Goal: Task Accomplishment & Management: Use online tool/utility

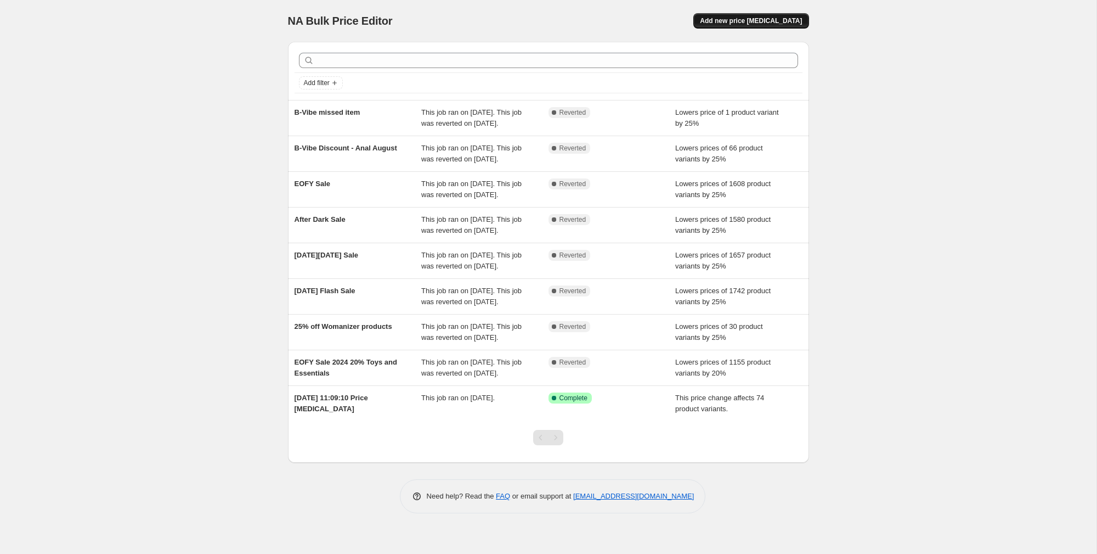
click at [776, 19] on span "Add new price [MEDICAL_DATA]" at bounding box center [751, 20] width 102 height 9
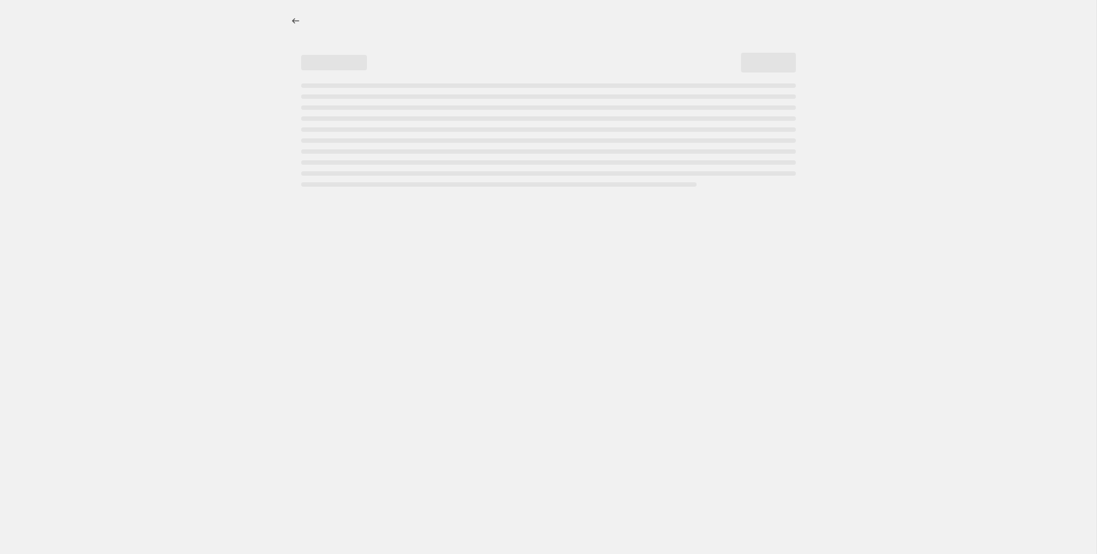
select select "percentage"
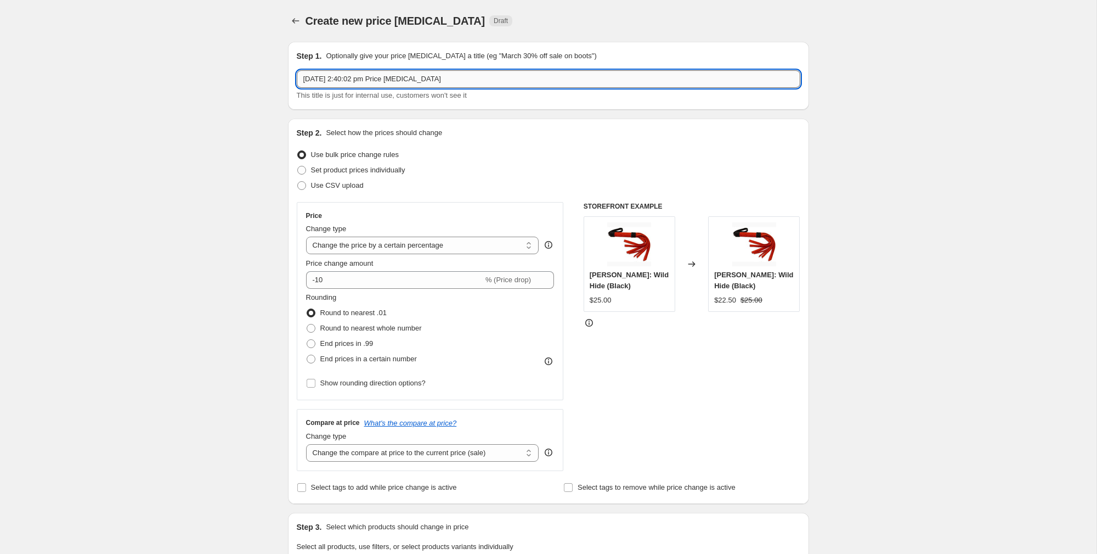
click at [458, 81] on input "3 Oct 2025, 2:40:02 pm Price change job" at bounding box center [549, 79] width 504 height 18
type input "Daylight Savings Sale"
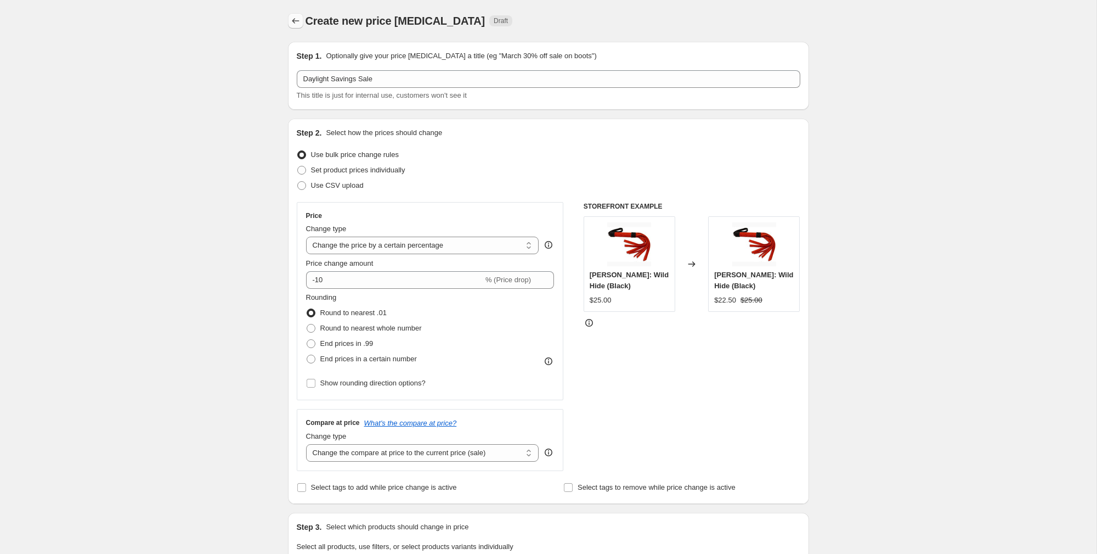
click at [298, 16] on icon "Price change jobs" at bounding box center [295, 20] width 11 height 11
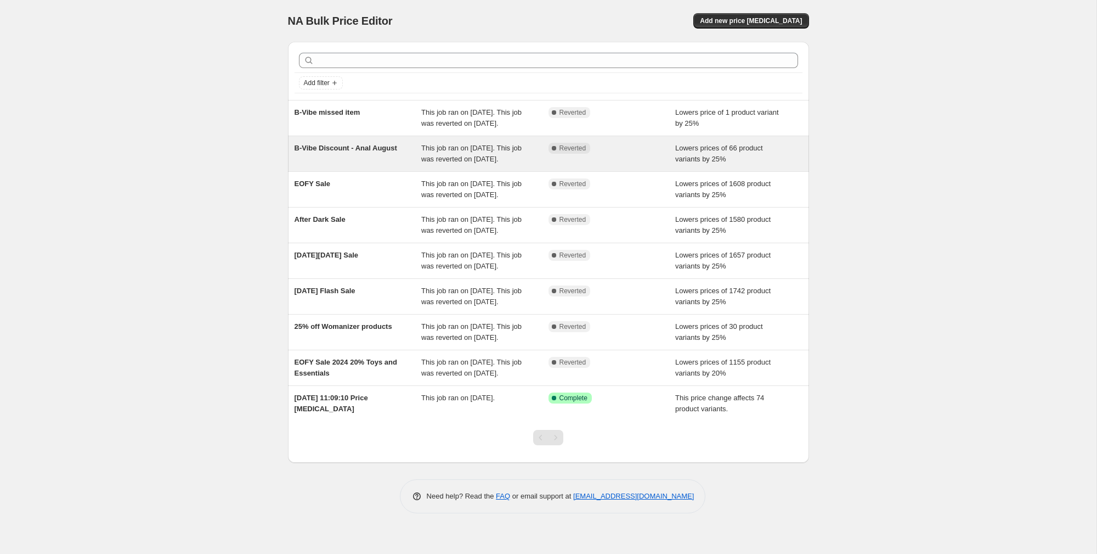
scroll to position [56, 0]
click at [392, 143] on div "B-Vibe Discount - Anal August" at bounding box center [358, 154] width 127 height 22
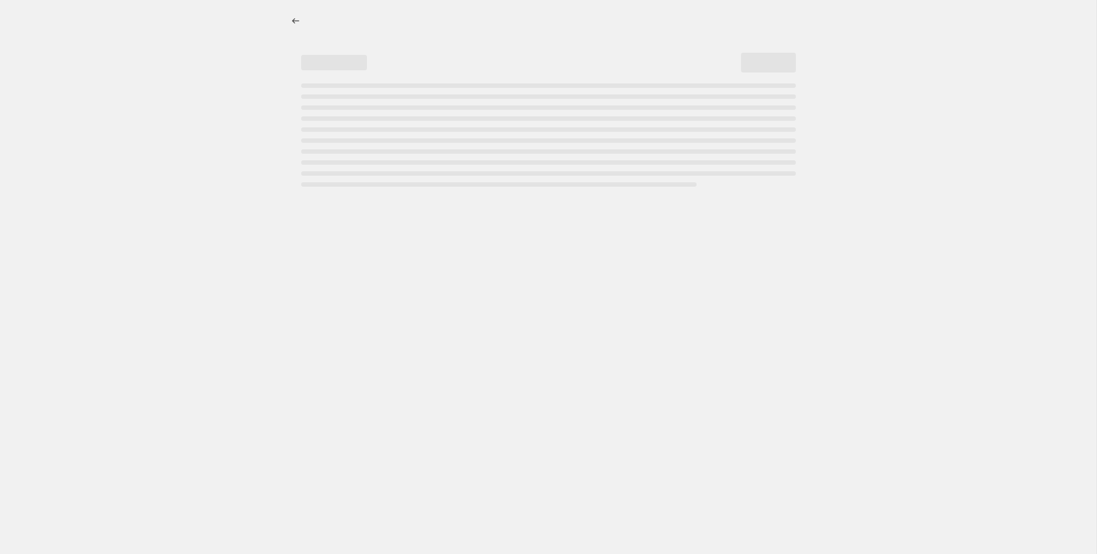
select select "percentage"
select select "vendor"
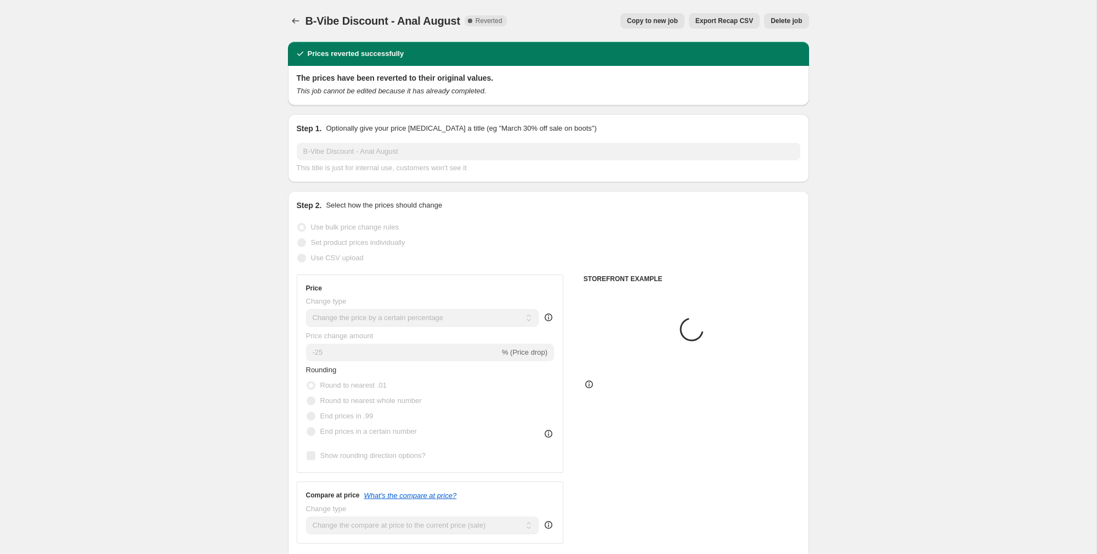
click at [663, 19] on span "Copy to new job" at bounding box center [652, 20] width 51 height 9
select select "percentage"
select select "vendor"
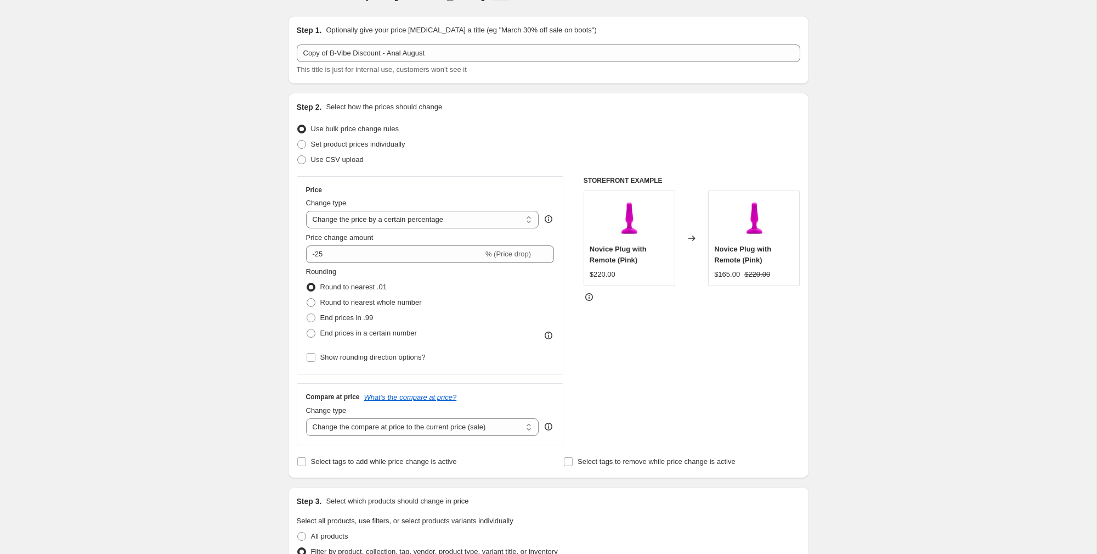
scroll to position [51, 0]
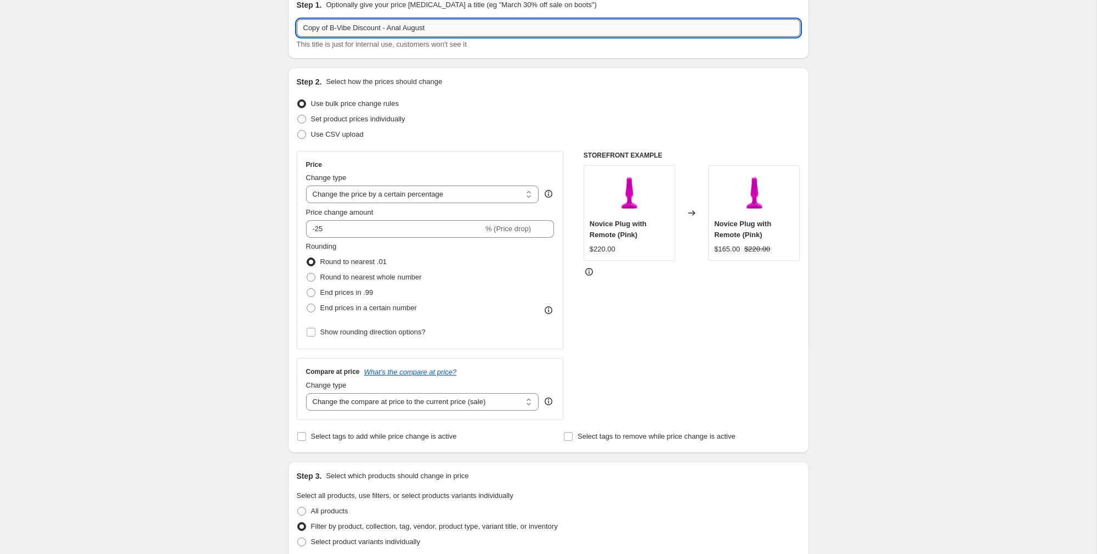
click at [464, 31] on input "Copy of B-Vibe Discount - Anal August" at bounding box center [549, 28] width 504 height 18
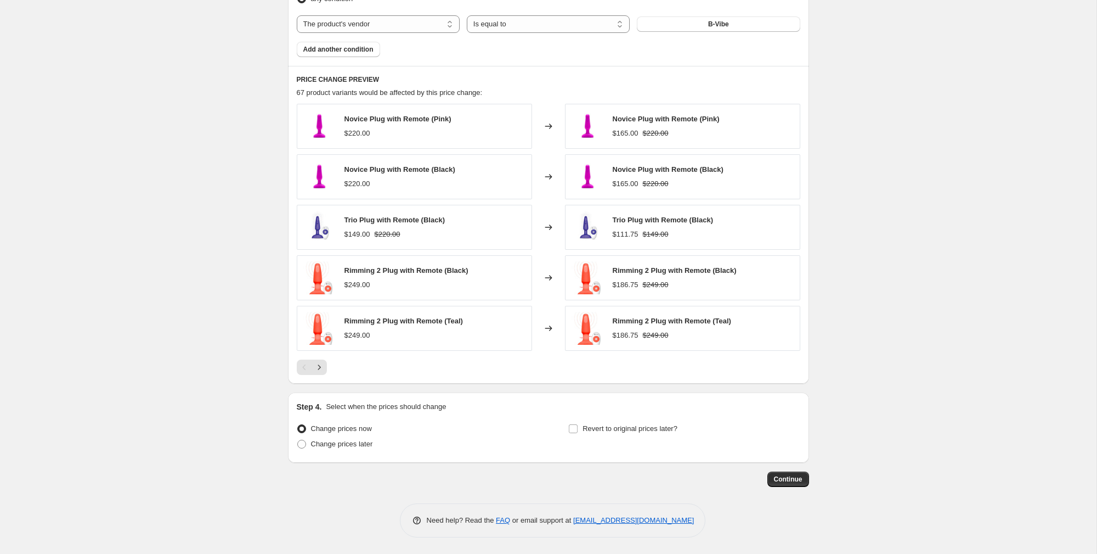
scroll to position [0, 0]
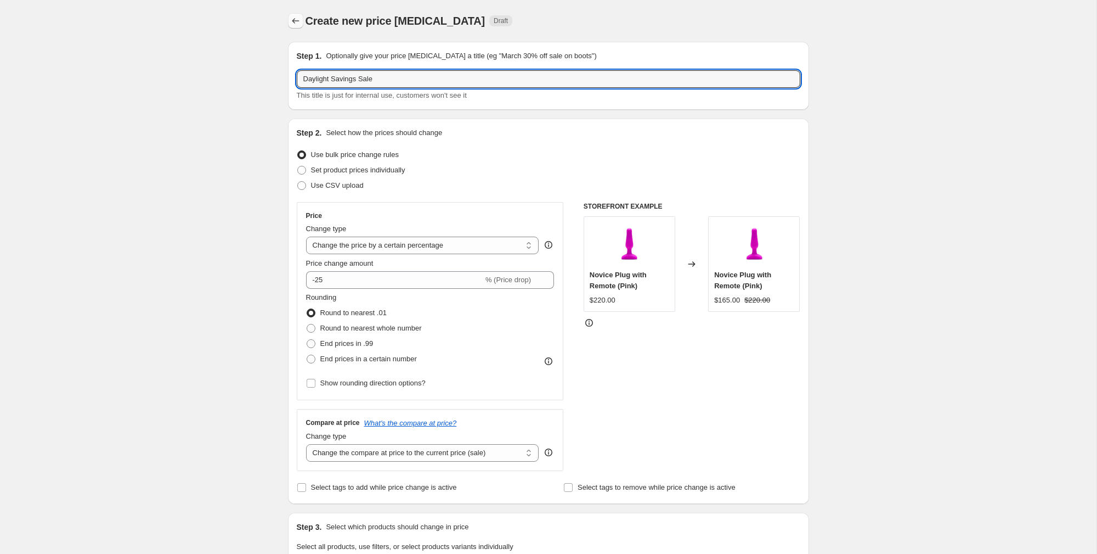
type input "Daylight Savings Sale"
click at [297, 20] on icon "Price change jobs" at bounding box center [295, 20] width 11 height 11
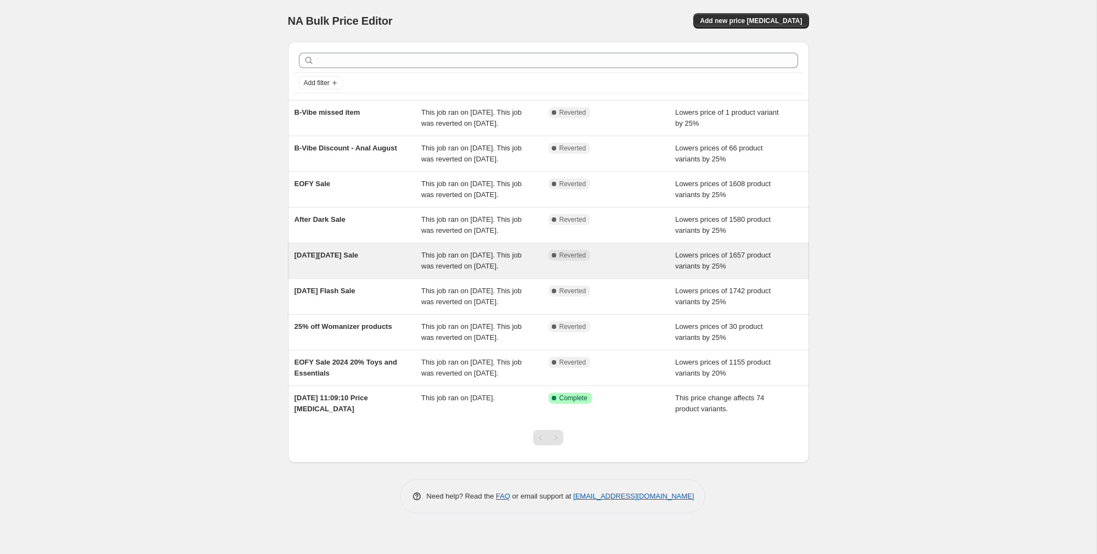
scroll to position [64, 0]
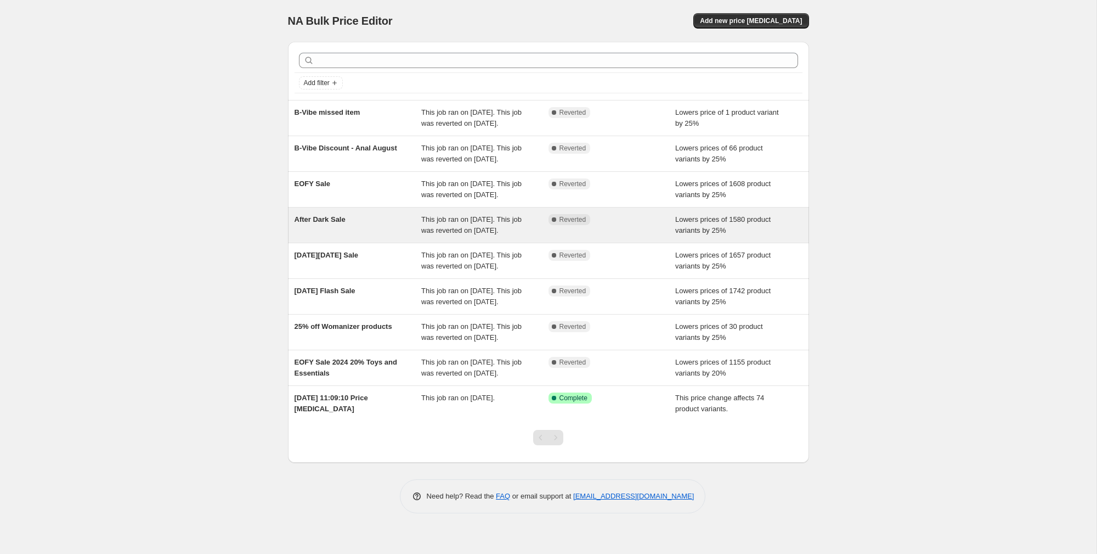
click at [365, 214] on div "After Dark Sale" at bounding box center [358, 225] width 127 height 22
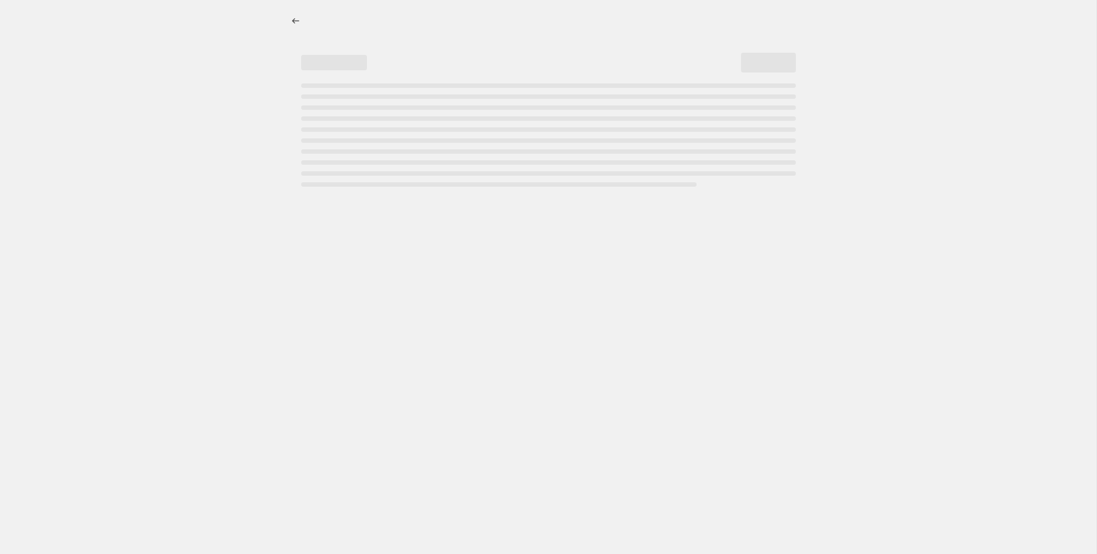
select select "percentage"
select select "collection"
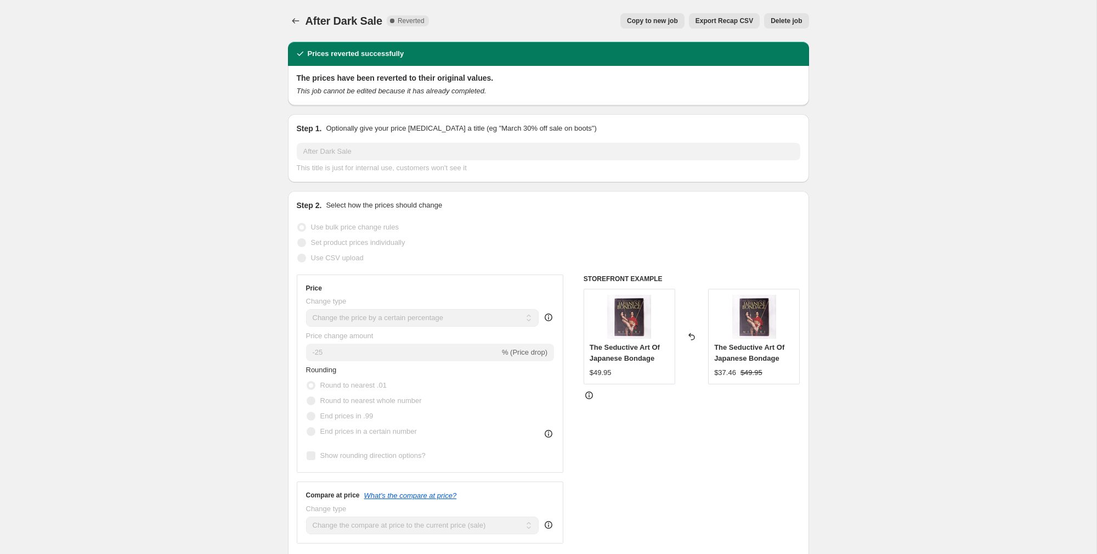
click at [662, 20] on span "Copy to new job" at bounding box center [652, 20] width 51 height 9
select select "percentage"
select select "collection"
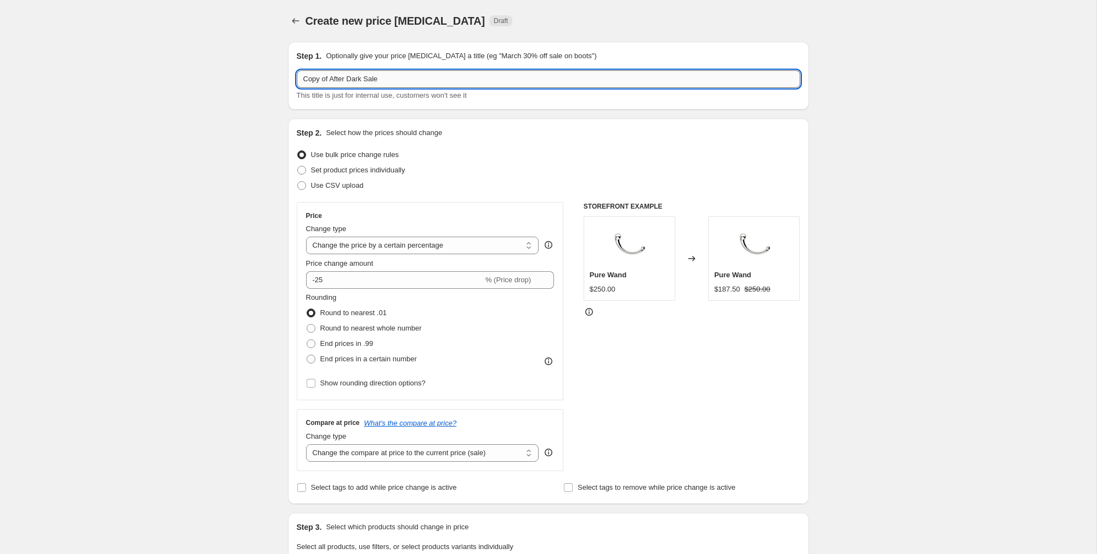
click at [402, 79] on input "Copy of After Dark Sale" at bounding box center [549, 79] width 504 height 18
type input "Daylight Savings Sale"
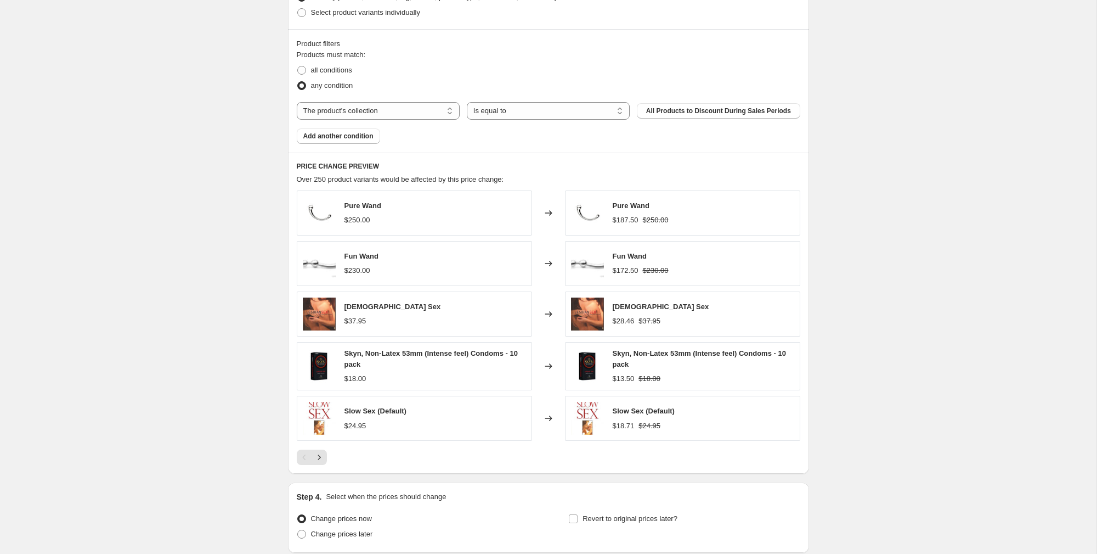
scroll to position [510, 0]
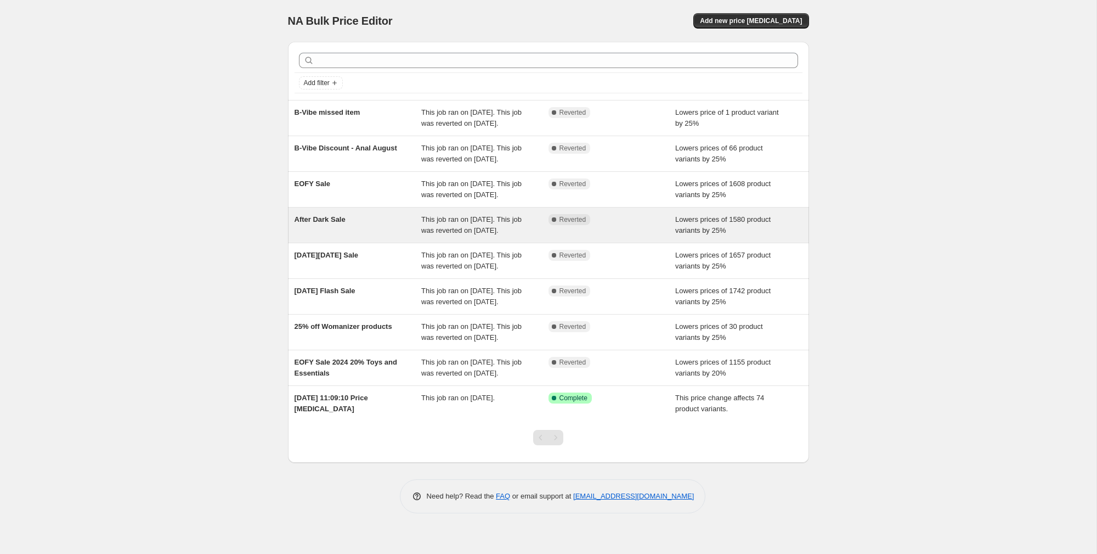
click at [340, 223] on span "After Dark Sale" at bounding box center [320, 219] width 51 height 8
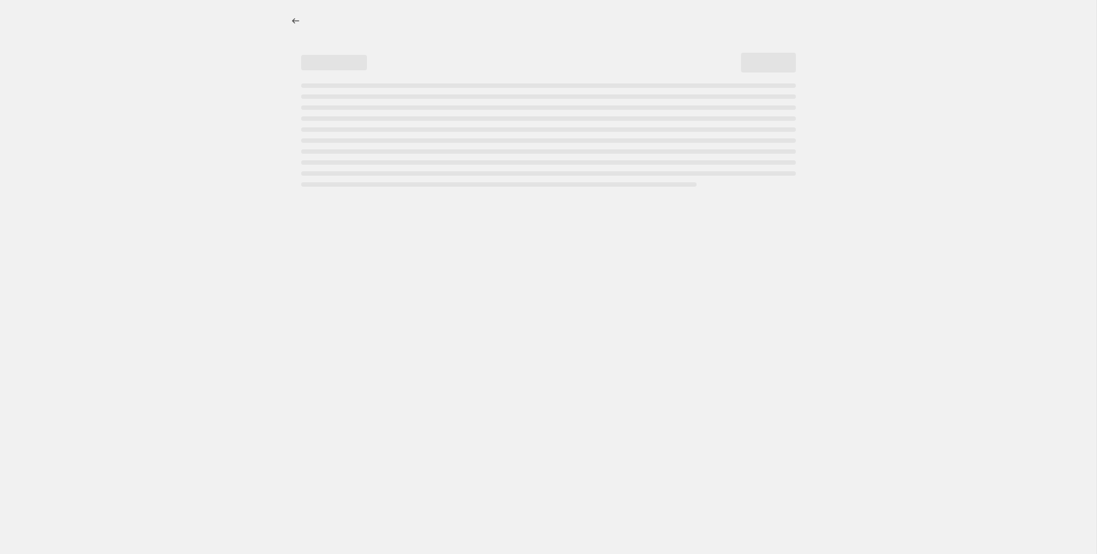
select select "percentage"
select select "collection"
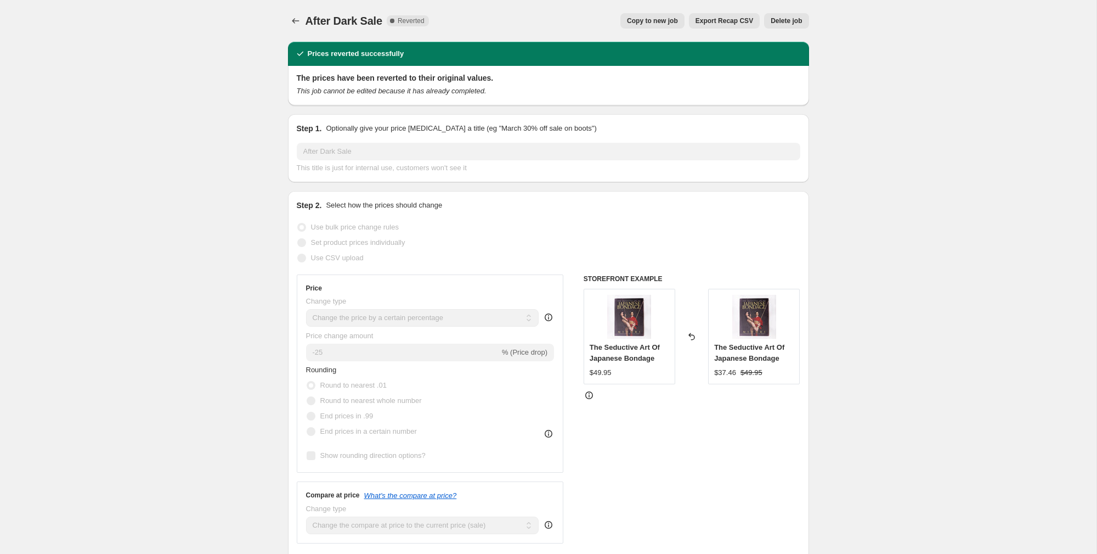
click at [657, 22] on span "Copy to new job" at bounding box center [652, 20] width 51 height 9
select select "percentage"
select select "collection"
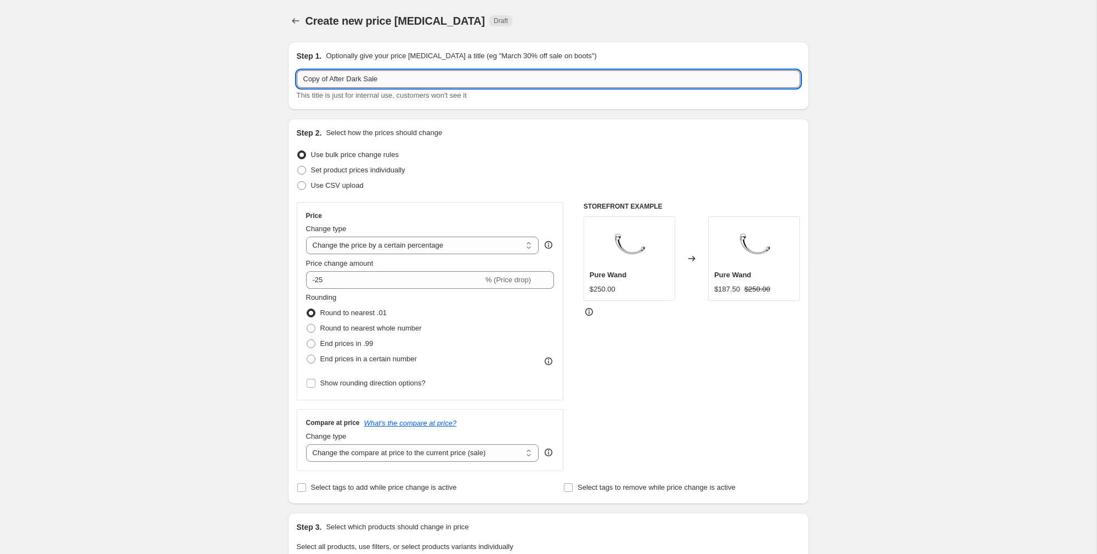
click at [430, 77] on input "Copy of After Dark Sale" at bounding box center [549, 79] width 504 height 18
click at [430, 76] on input "Copy of After Dark Sale" at bounding box center [549, 79] width 504 height 18
type input "Daylight Savings Sale"
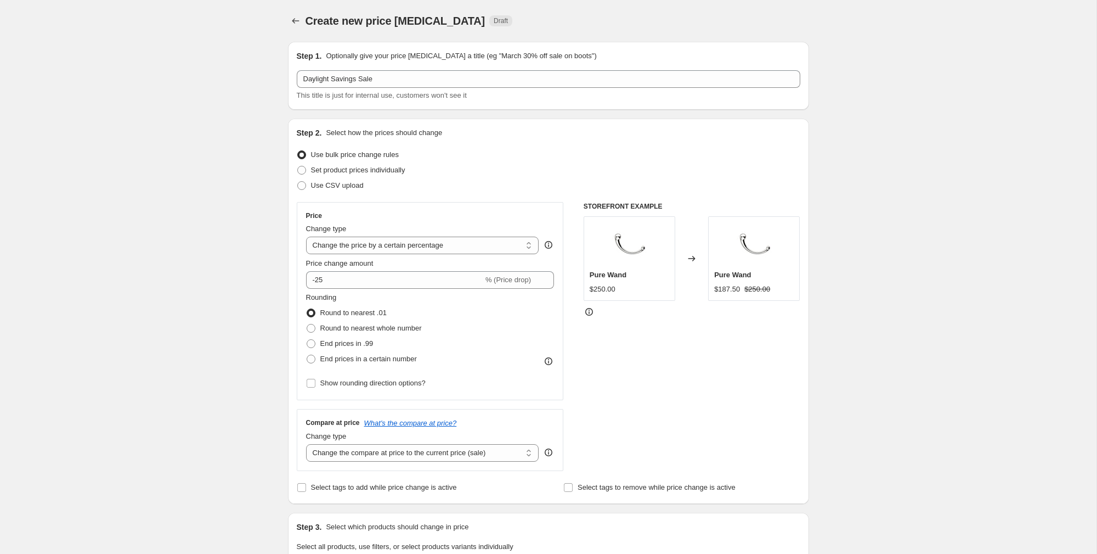
drag, startPoint x: 219, startPoint y: 170, endPoint x: 220, endPoint y: 163, distance: 7.2
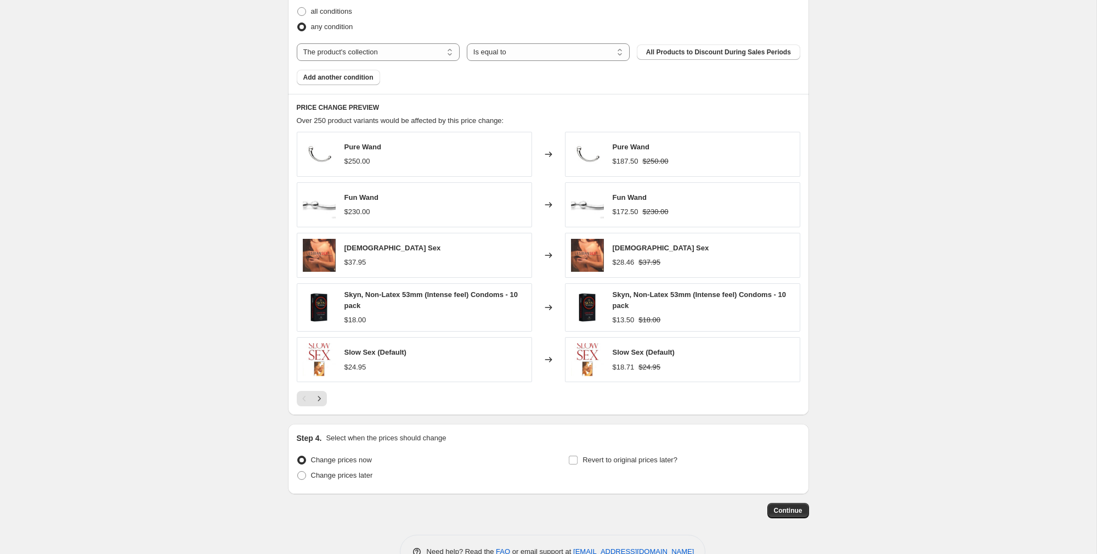
scroll to position [670, 0]
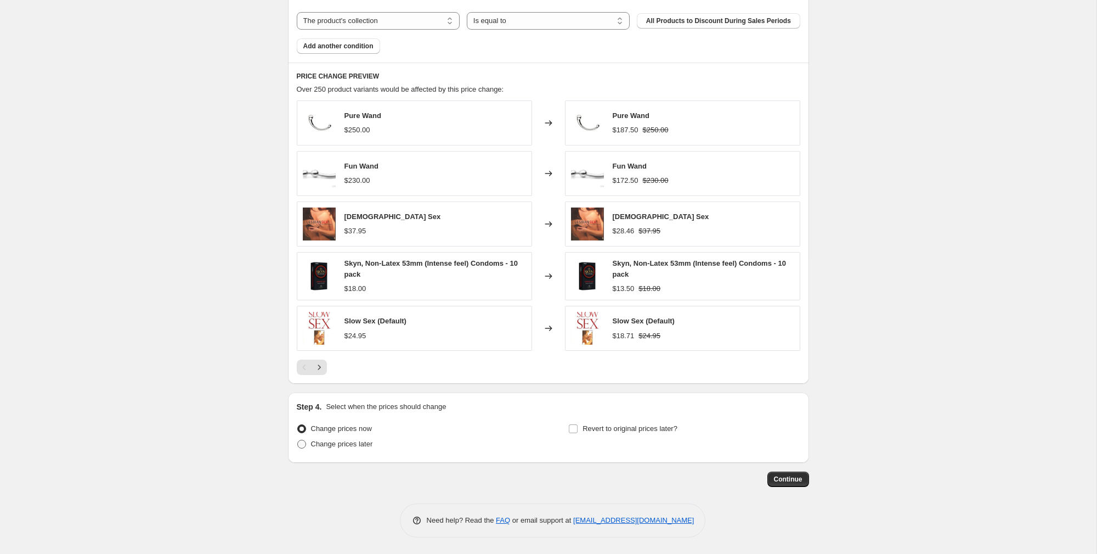
click at [301, 447] on span at bounding box center [301, 443] width 9 height 9
click at [298, 440] on input "Change prices later" at bounding box center [297, 439] width 1 height 1
radio input "true"
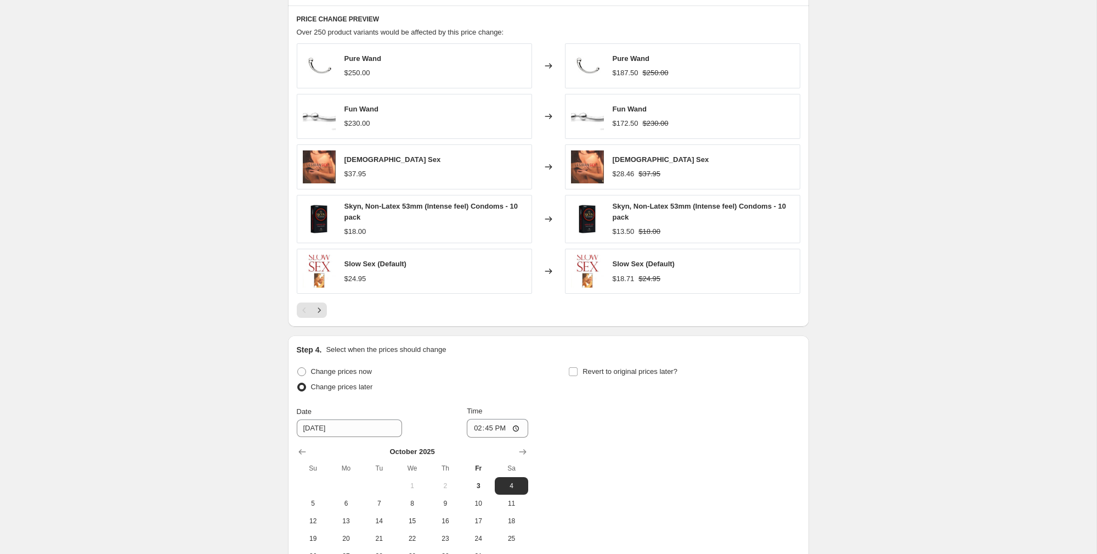
scroll to position [857, 0]
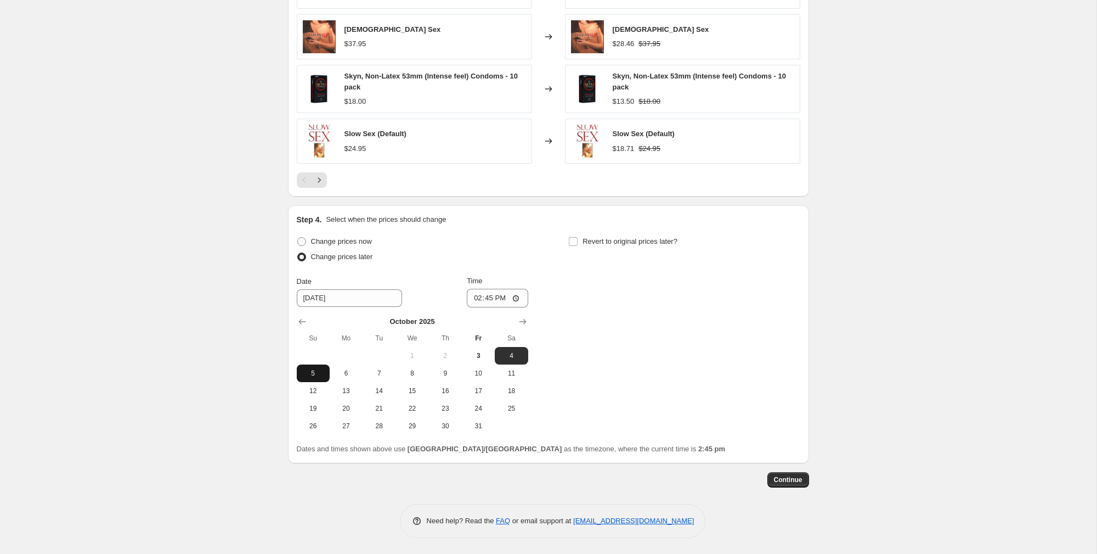
click at [309, 371] on span "5" at bounding box center [313, 373] width 24 height 9
type input "[DATE]"
click at [488, 298] on input "14:45" at bounding box center [497, 298] width 61 height 19
type input "19:00"
drag, startPoint x: 239, startPoint y: 298, endPoint x: 263, endPoint y: 315, distance: 29.2
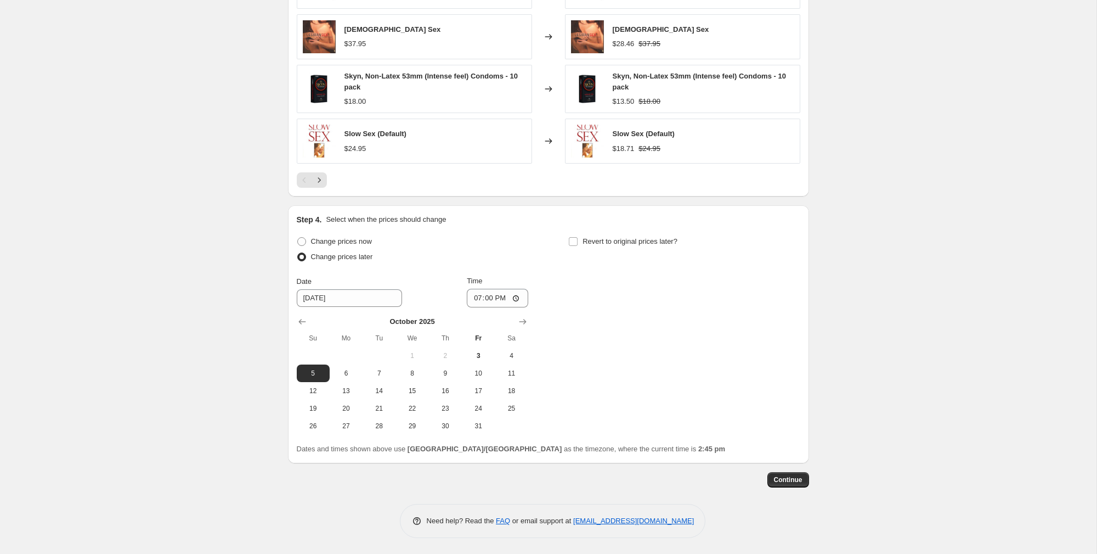
click at [500, 298] on input "19:00" at bounding box center [497, 298] width 61 height 19
click at [578, 242] on span at bounding box center [573, 241] width 10 height 10
click at [578, 242] on input "Revert to original prices later?" at bounding box center [573, 241] width 9 height 9
checkbox input "true"
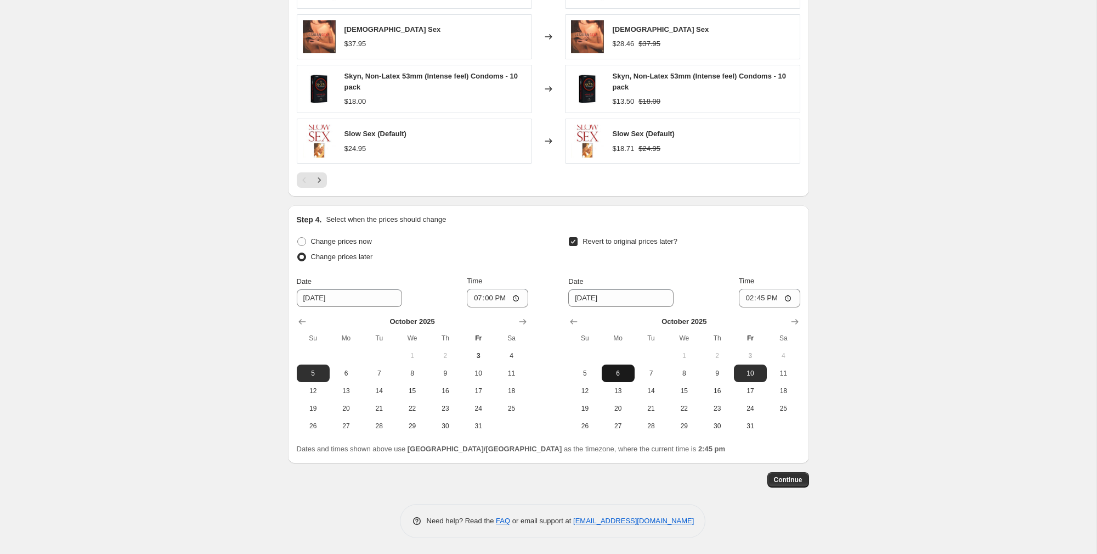
click at [621, 379] on button "6" at bounding box center [618, 373] width 33 height 18
click at [647, 375] on span "7" at bounding box center [651, 373] width 24 height 9
click at [624, 373] on span "6" at bounding box center [618, 373] width 24 height 9
type input "[DATE]"
click at [757, 297] on input "14:45" at bounding box center [769, 298] width 61 height 19
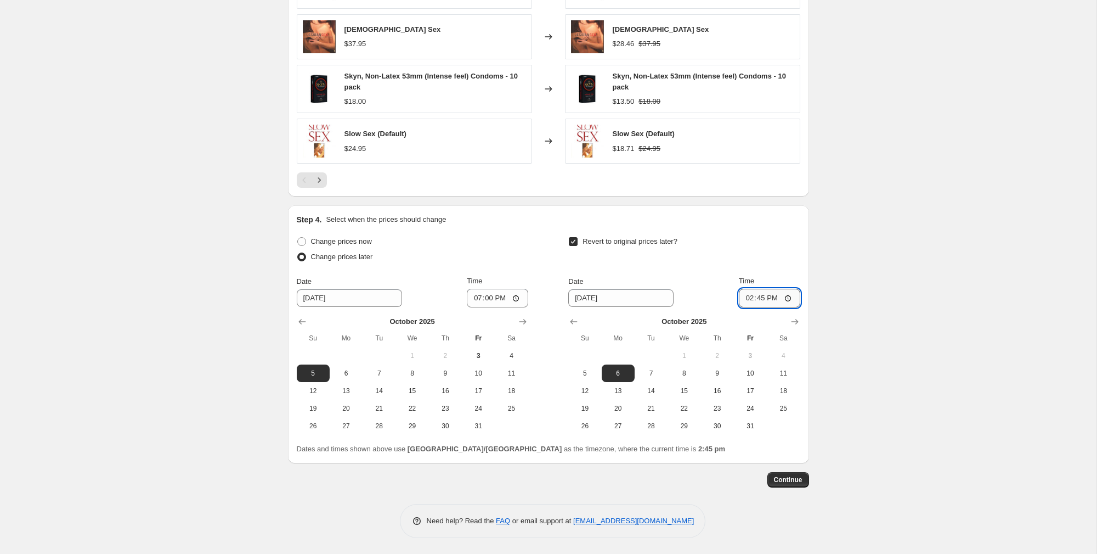
type input "23:45"
click at [759, 299] on input "23:45" at bounding box center [769, 298] width 61 height 19
click at [636, 297] on input "[DATE]" at bounding box center [620, 298] width 105 height 18
drag, startPoint x: 611, startPoint y: 297, endPoint x: 601, endPoint y: 300, distance: 10.8
click at [611, 297] on input "[DATE]" at bounding box center [620, 298] width 105 height 18
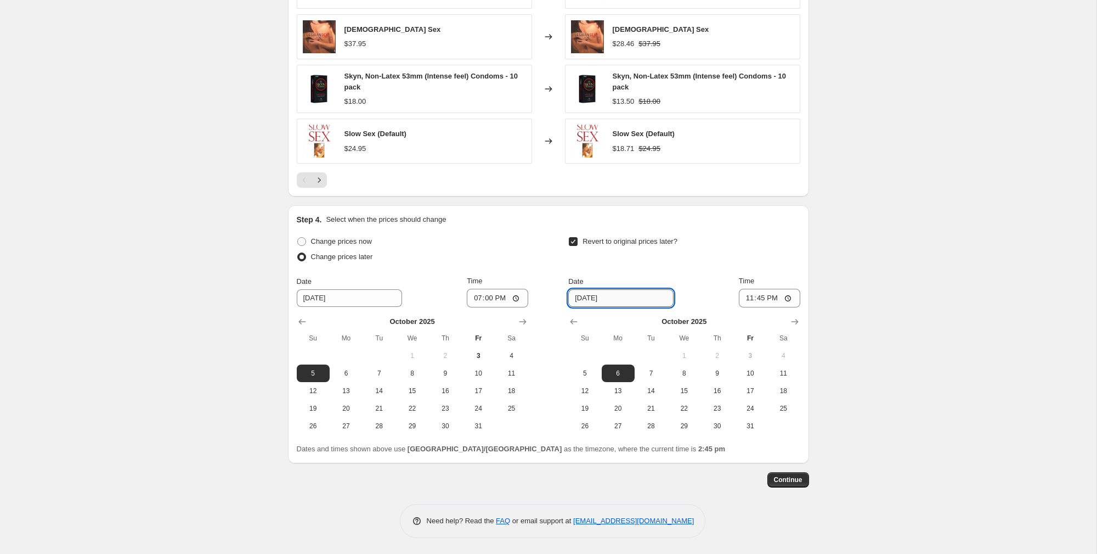
click at [601, 300] on input "[DATE]" at bounding box center [620, 298] width 105 height 18
click at [595, 298] on input "[DATE]" at bounding box center [620, 298] width 105 height 18
click at [651, 372] on span "7" at bounding box center [651, 373] width 24 height 9
type input "[DATE]"
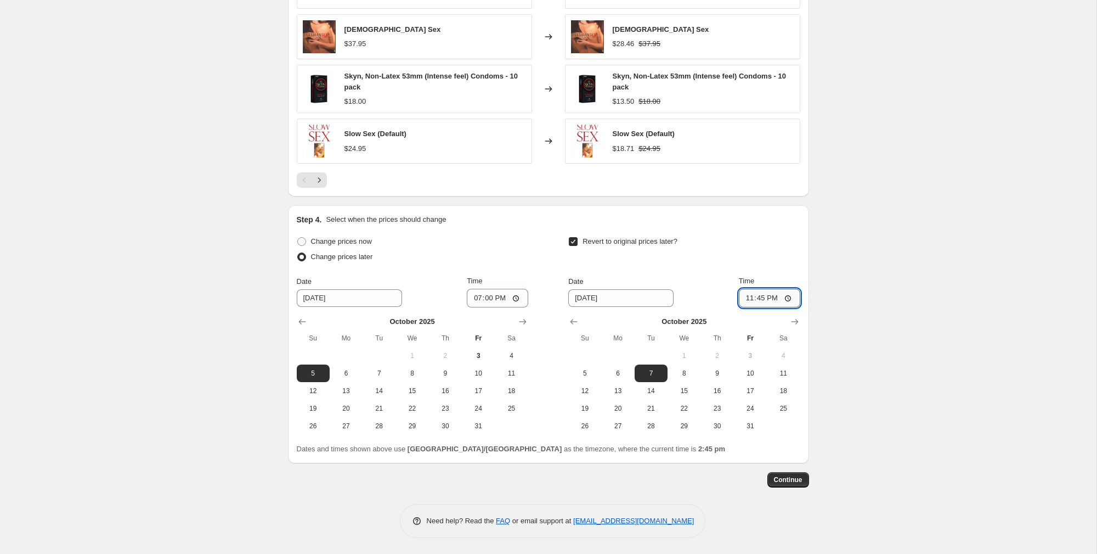
click at [754, 297] on input "23:45" at bounding box center [769, 298] width 61 height 19
type input "00:00"
drag, startPoint x: 868, startPoint y: 384, endPoint x: 799, endPoint y: 483, distance: 120.2
click at [794, 477] on span "Continue" at bounding box center [788, 479] width 29 height 9
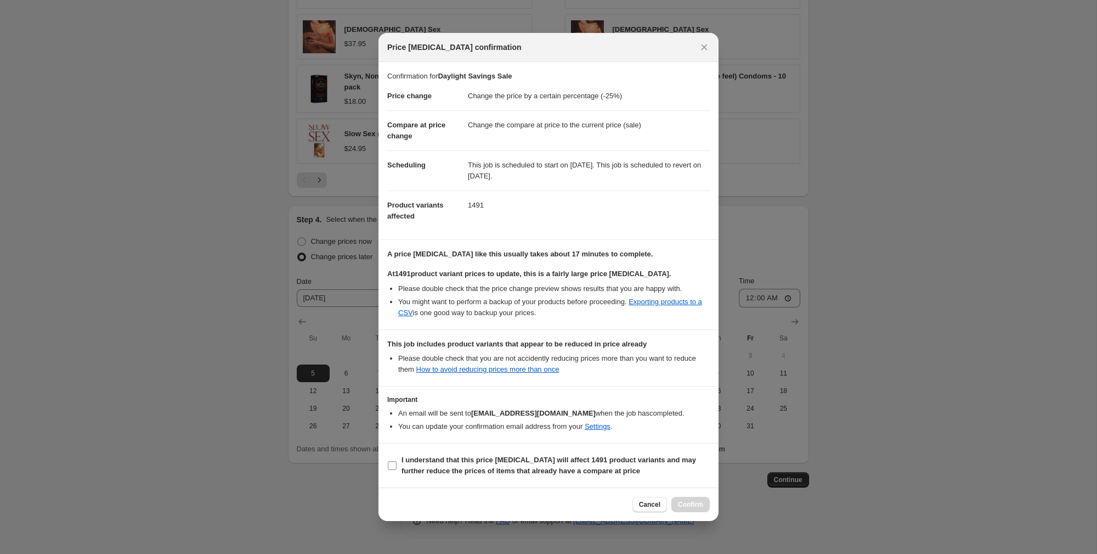
click at [390, 466] on input "I understand that this price [MEDICAL_DATA] will affect 1491 product variants a…" at bounding box center [392, 465] width 9 height 9
checkbox input "true"
click at [696, 499] on button "Confirm" at bounding box center [691, 504] width 38 height 15
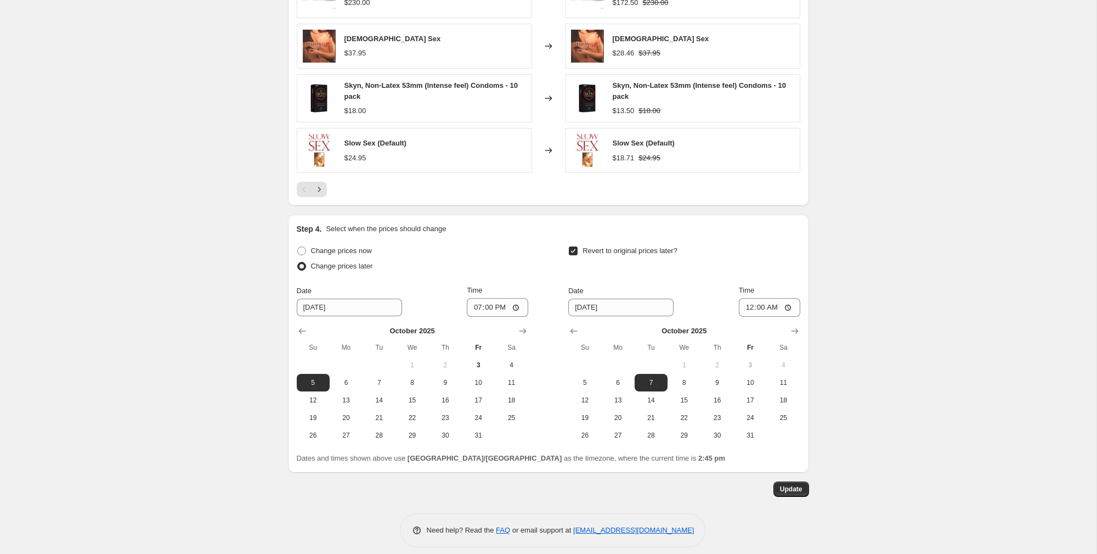
scroll to position [924, 0]
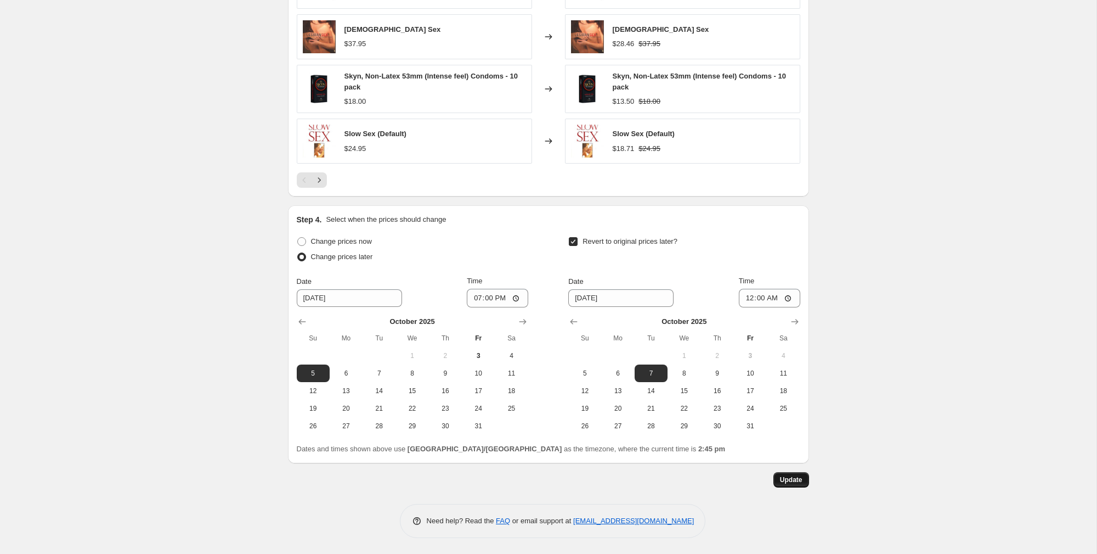
click at [794, 472] on button "Update" at bounding box center [792, 479] width 36 height 15
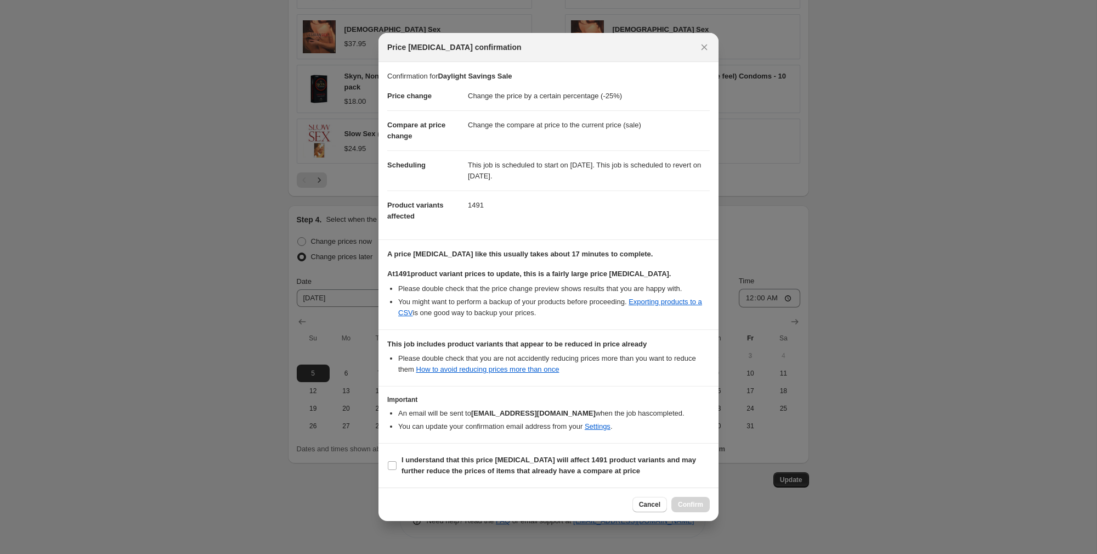
click at [441, 487] on div "Cancel Confirm" at bounding box center [549, 503] width 340 height 33
click at [396, 471] on label "I understand that this price [MEDICAL_DATA] will affect 1491 product variants a…" at bounding box center [548, 465] width 323 height 26
click at [396, 470] on input "I understand that this price [MEDICAL_DATA] will affect 1491 product variants a…" at bounding box center [392, 465] width 9 height 9
checkbox input "true"
click at [698, 513] on div "Cancel Confirm" at bounding box center [549, 503] width 340 height 33
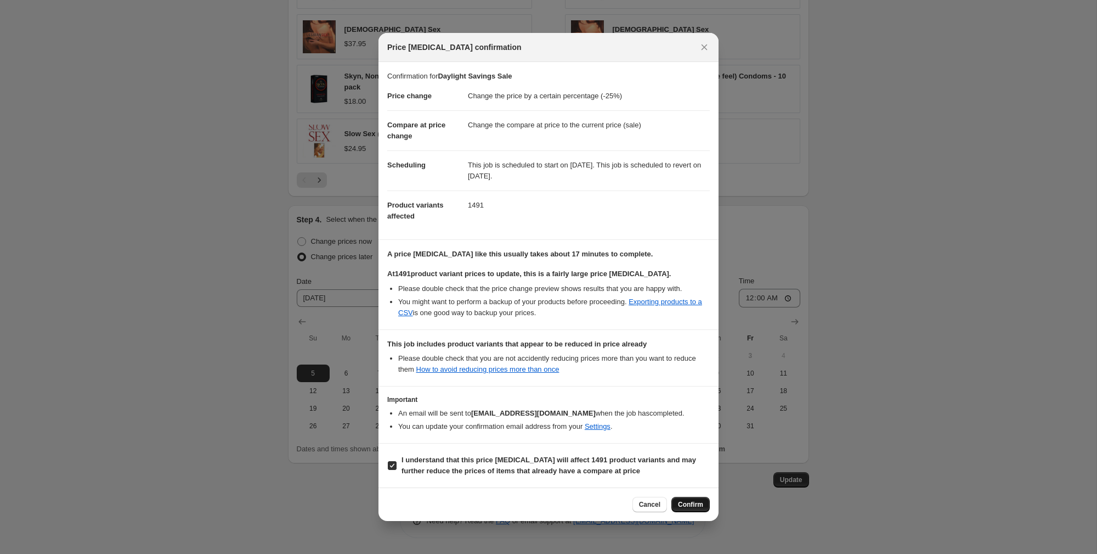
click at [691, 506] on span "Confirm" at bounding box center [690, 504] width 25 height 9
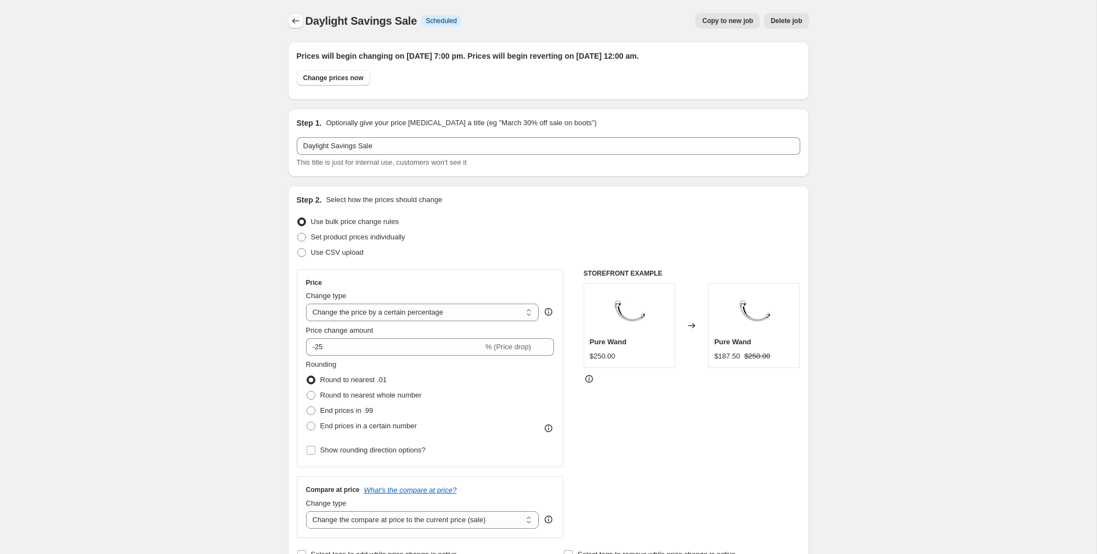
click at [292, 22] on icon "Price change jobs" at bounding box center [295, 20] width 11 height 11
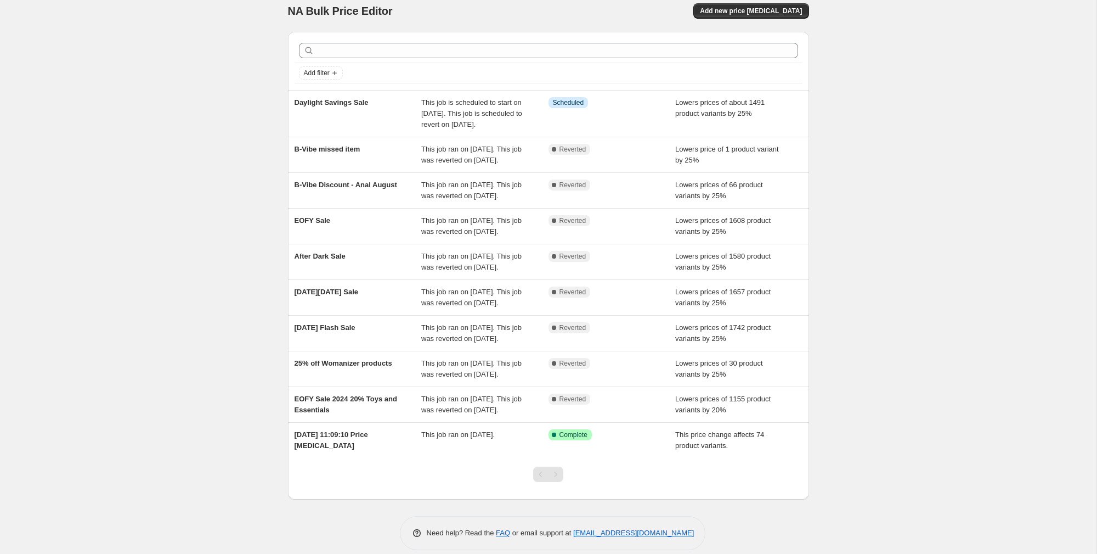
scroll to position [7, 0]
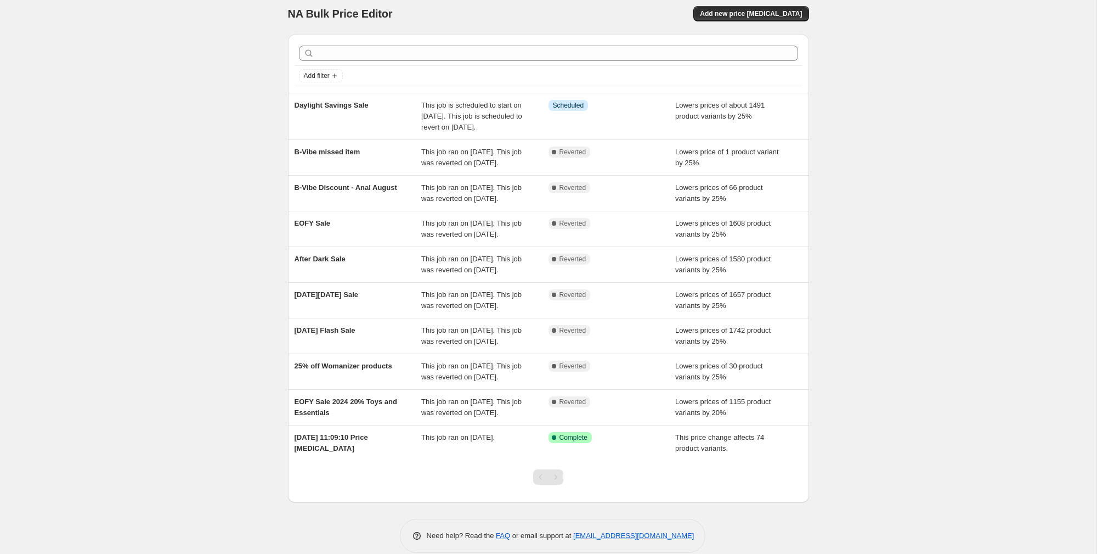
click at [135, 123] on div "NA Bulk Price Editor. This page is ready NA Bulk Price Editor Add new price [ME…" at bounding box center [548, 281] width 1097 height 576
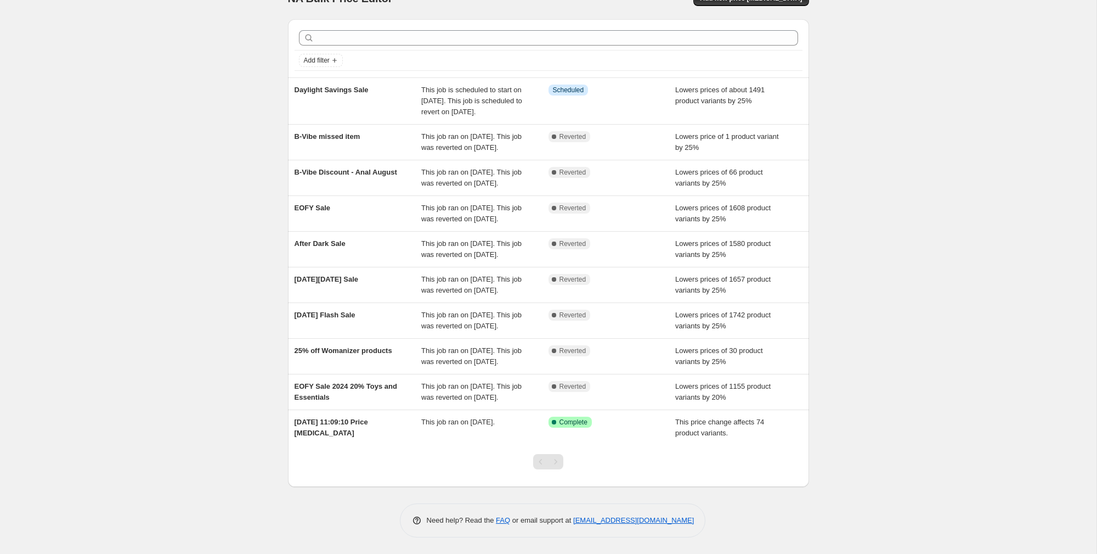
scroll to position [36, 0]
